Goal: Navigation & Orientation: Find specific page/section

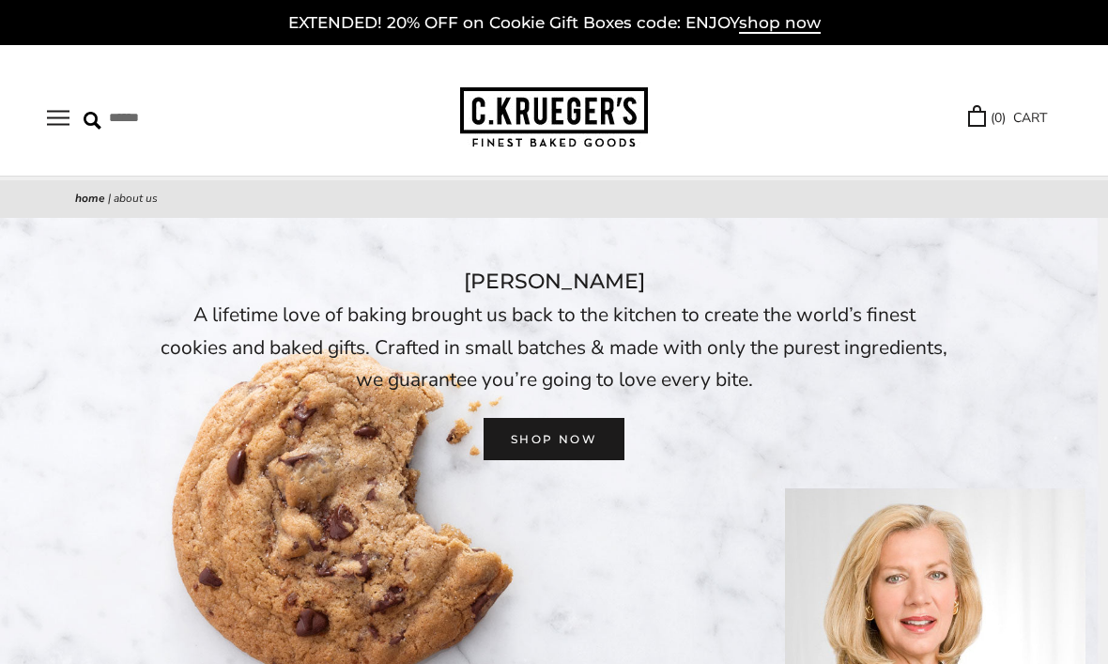
click at [60, 126] on button "Open navigation" at bounding box center [58, 118] width 23 height 16
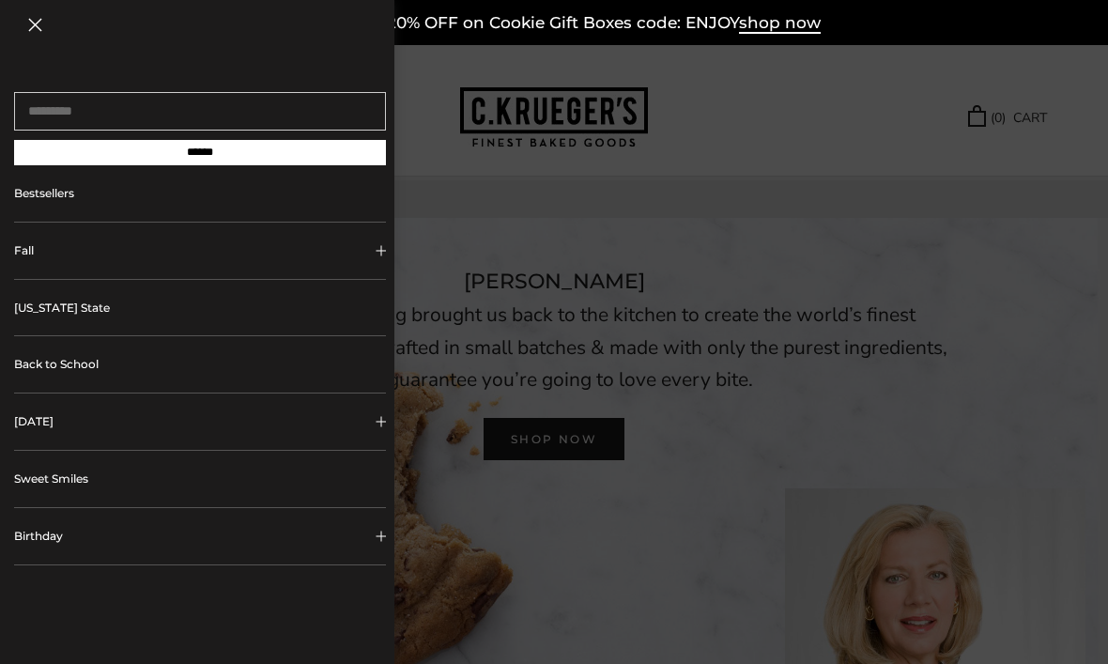
click at [56, 325] on link "[US_STATE] State" at bounding box center [200, 308] width 372 height 56
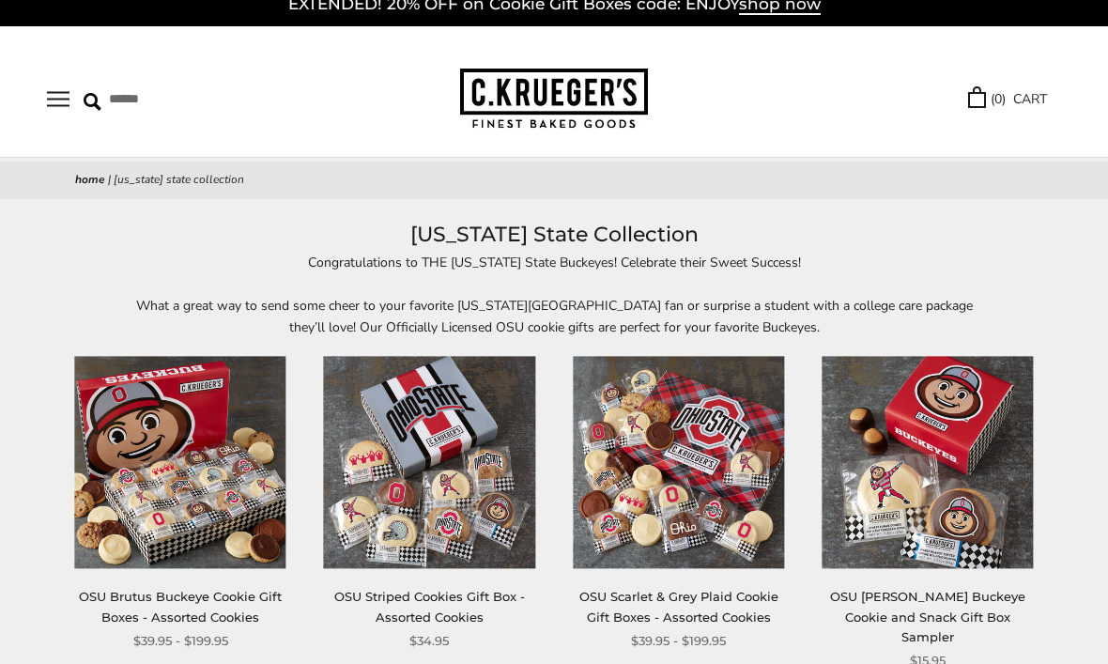
scroll to position [20, 0]
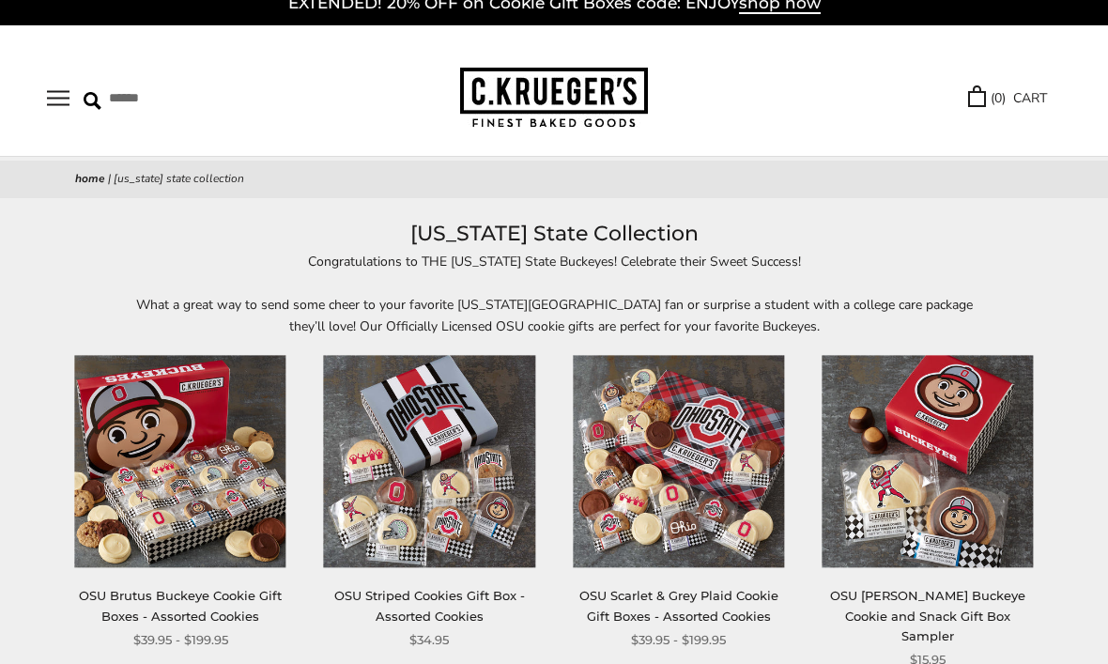
click at [50, 106] on button "Open navigation" at bounding box center [58, 98] width 23 height 16
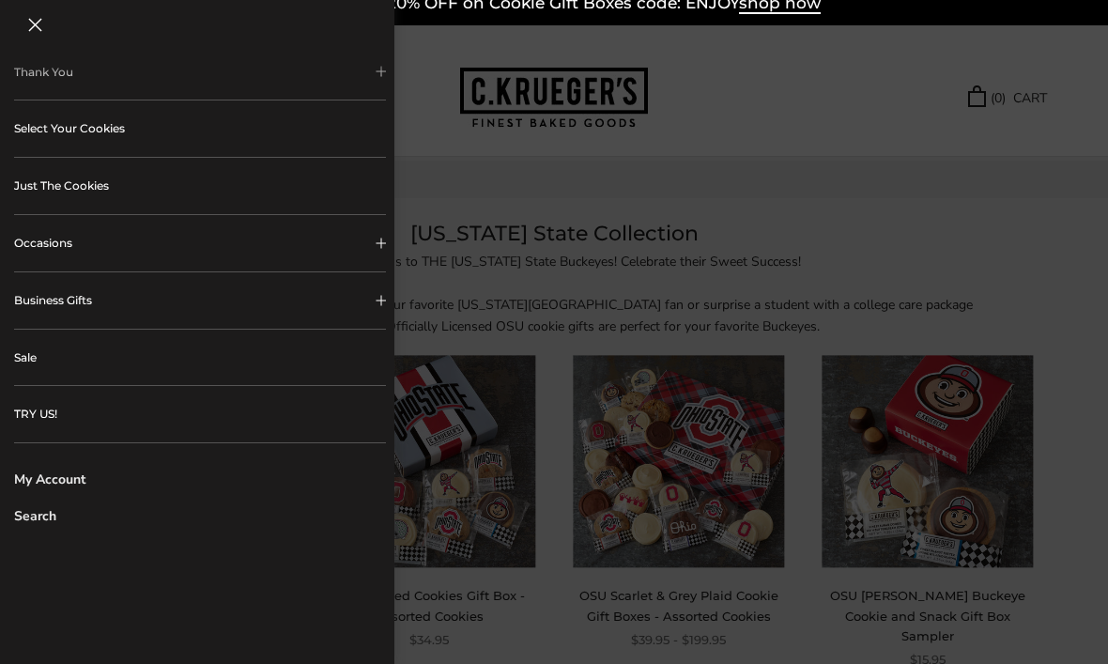
scroll to position [520, 0]
click at [70, 195] on link "Just The Cookies" at bounding box center [200, 187] width 372 height 56
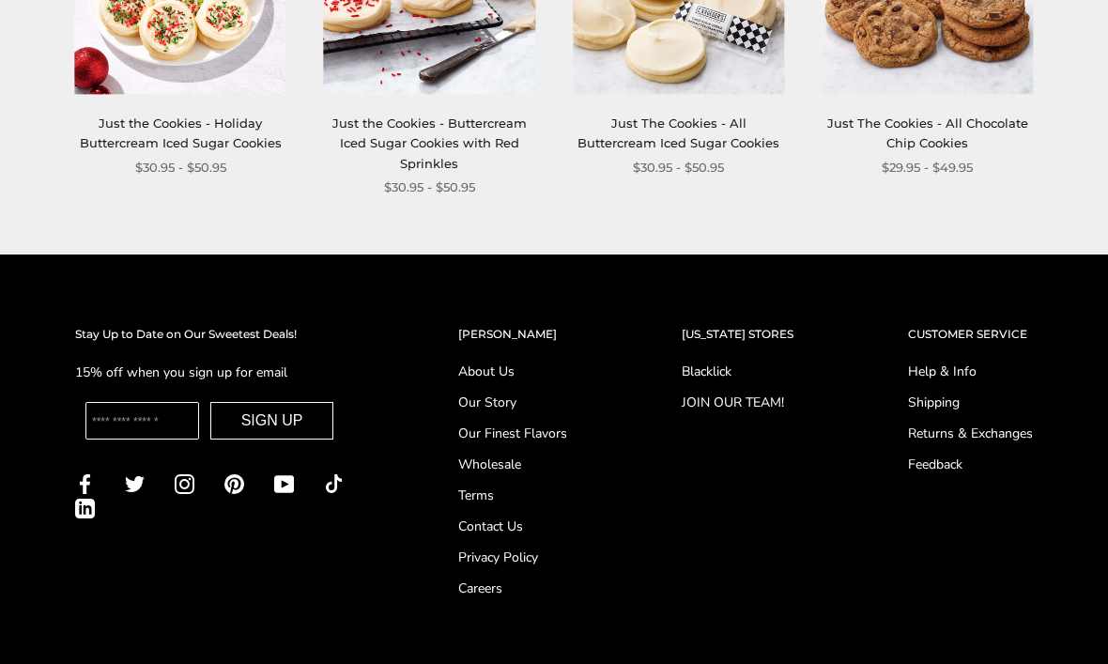
scroll to position [1916, 0]
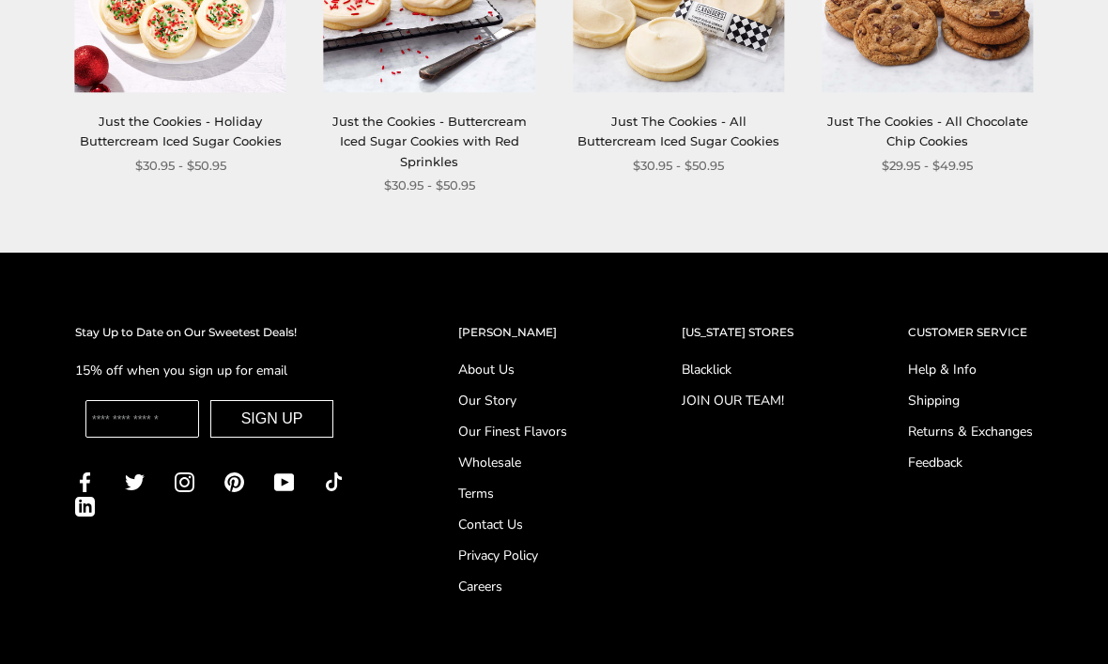
click at [467, 363] on link "About Us" at bounding box center [512, 370] width 109 height 20
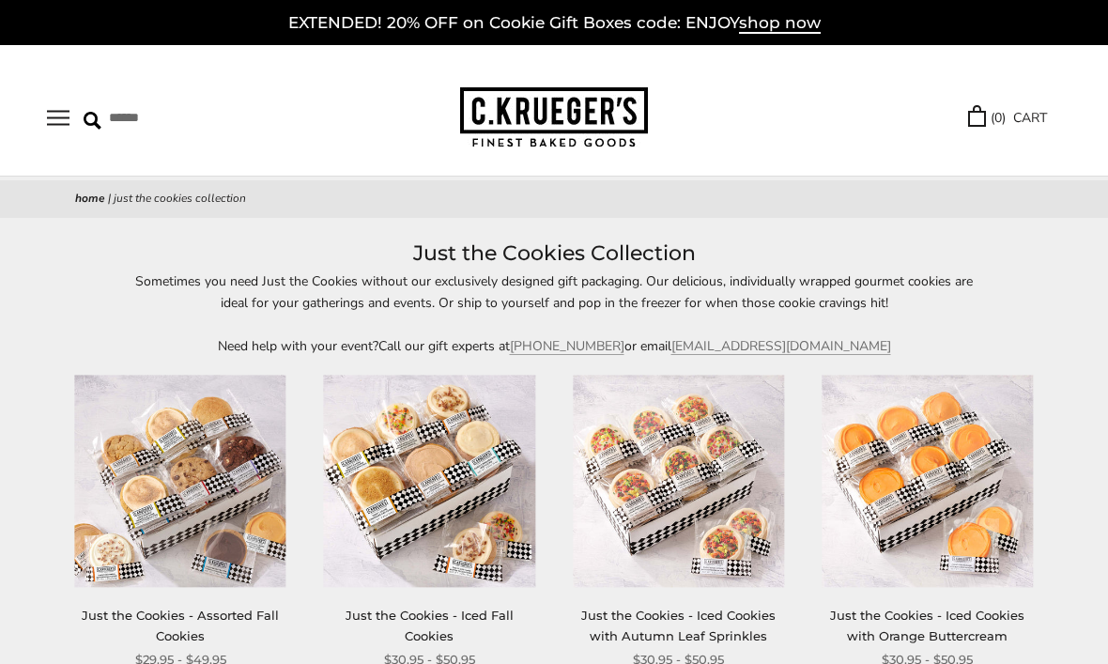
scroll to position [1980, 0]
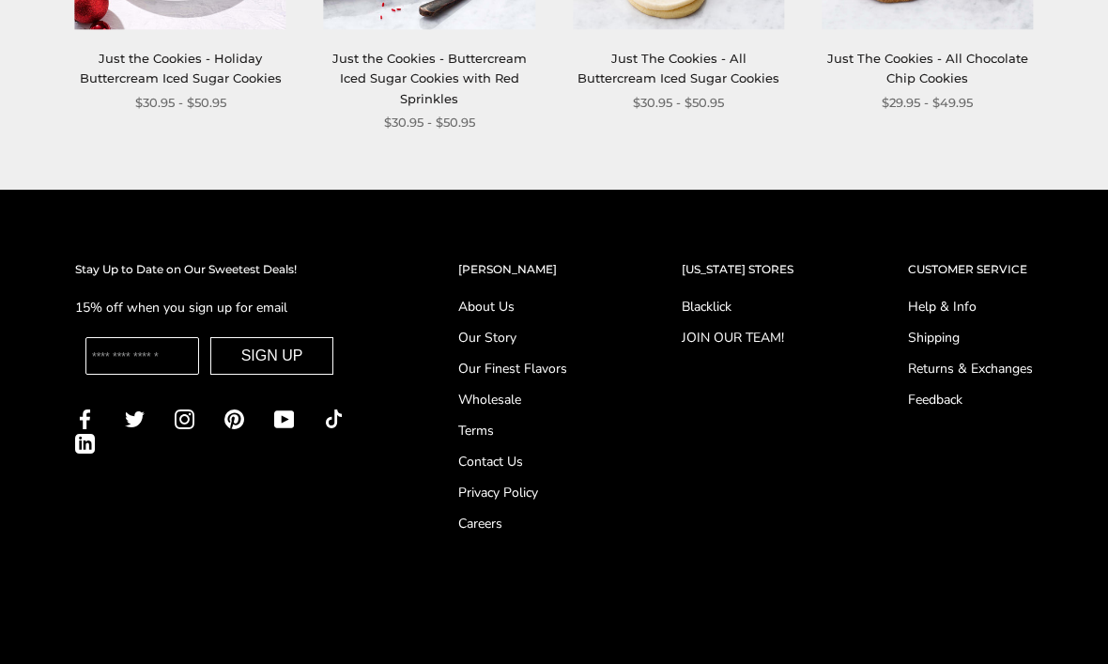
click at [473, 336] on link "Our Story" at bounding box center [512, 338] width 109 height 20
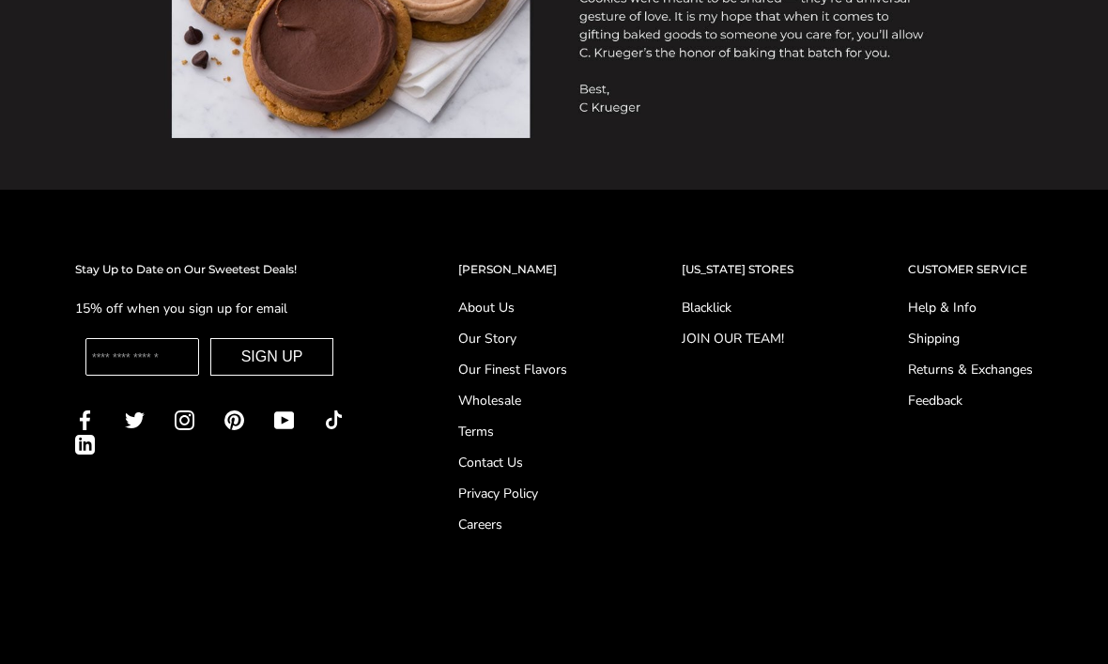
scroll to position [1436, 0]
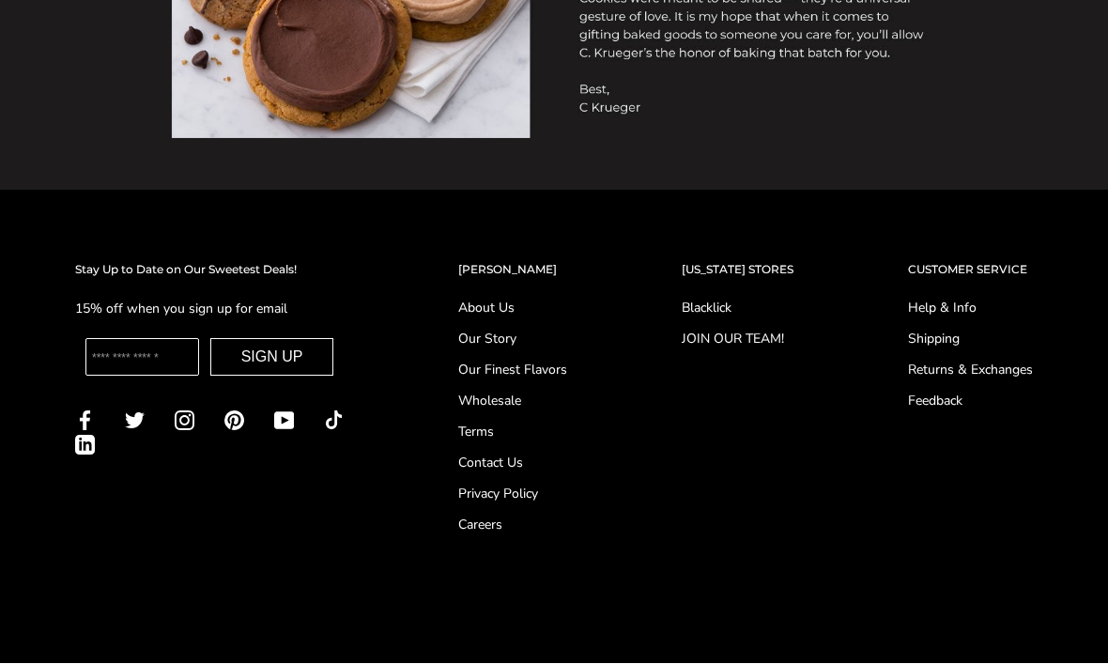
click at [472, 344] on link "Our Story" at bounding box center [512, 339] width 109 height 20
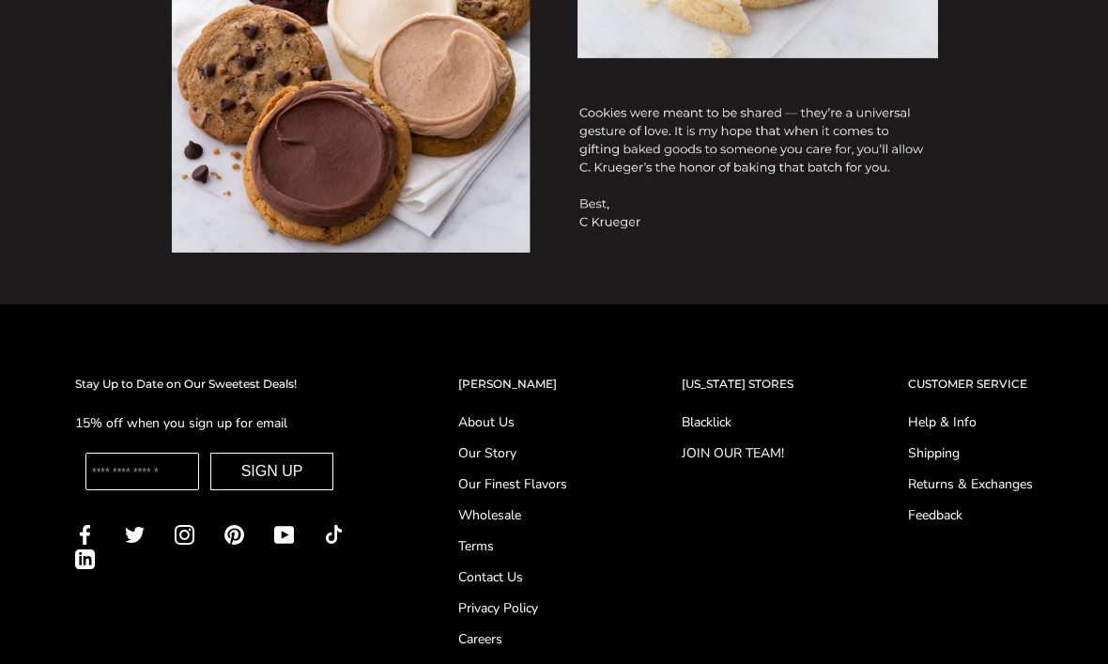
scroll to position [1323, 0]
click at [710, 421] on link "Blacklick" at bounding box center [737, 422] width 112 height 20
